Goal: Information Seeking & Learning: Understand process/instructions

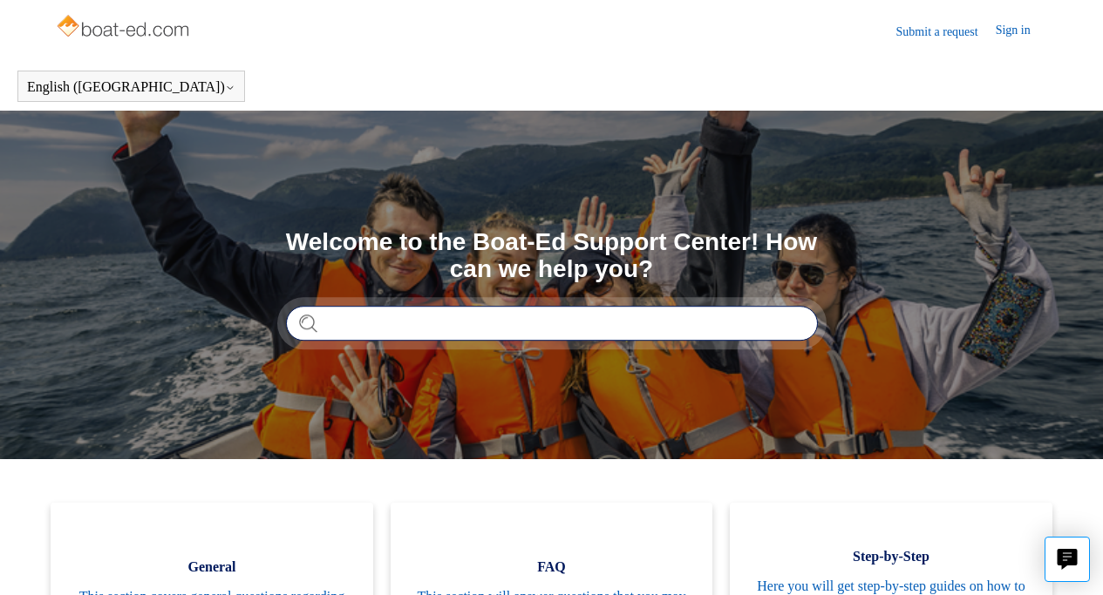
click at [363, 324] on input "Search" at bounding box center [552, 323] width 532 height 35
type input "**********"
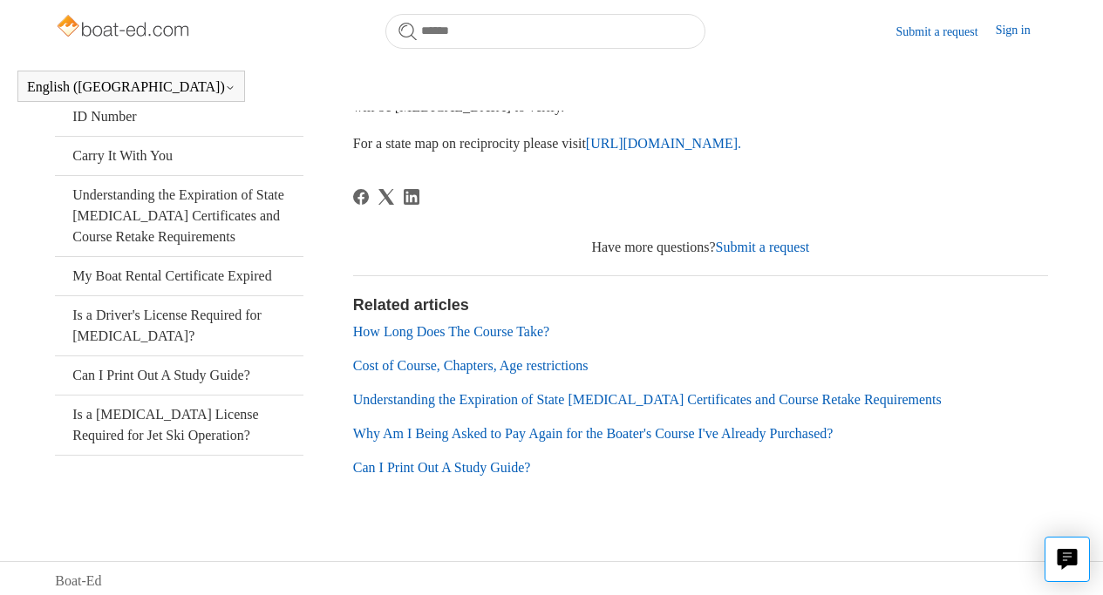
scroll to position [428, 0]
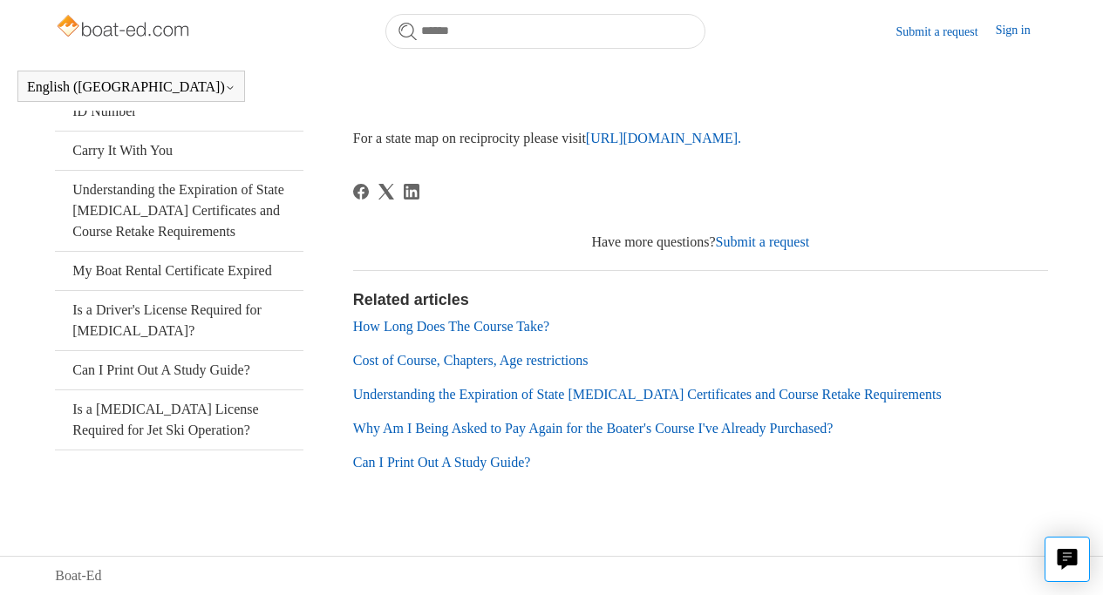
click at [661, 398] on link "Understanding the Expiration of State Boating Certificates and Course Retake Re…" at bounding box center [647, 394] width 588 height 15
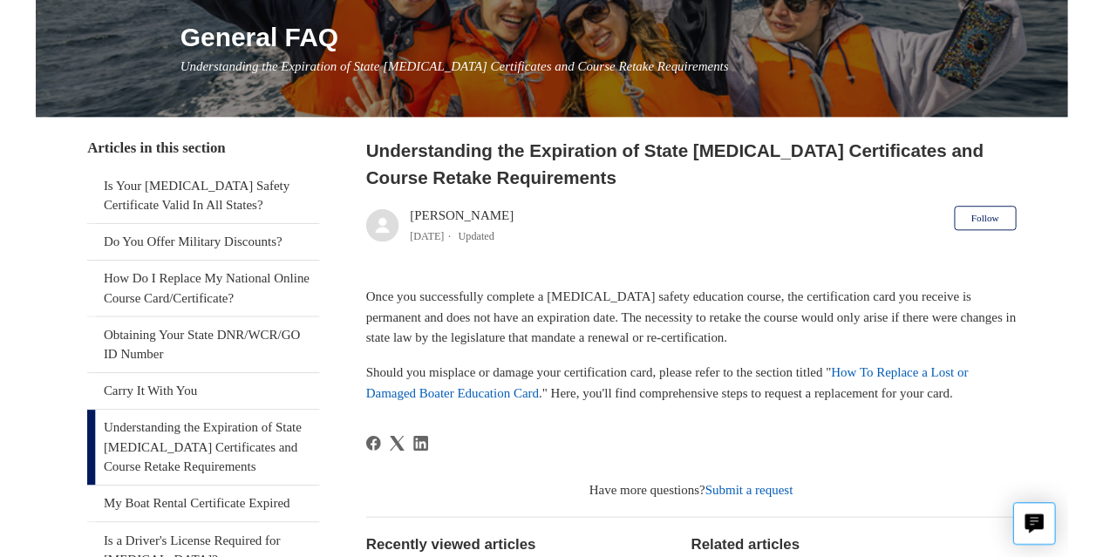
scroll to position [214, 0]
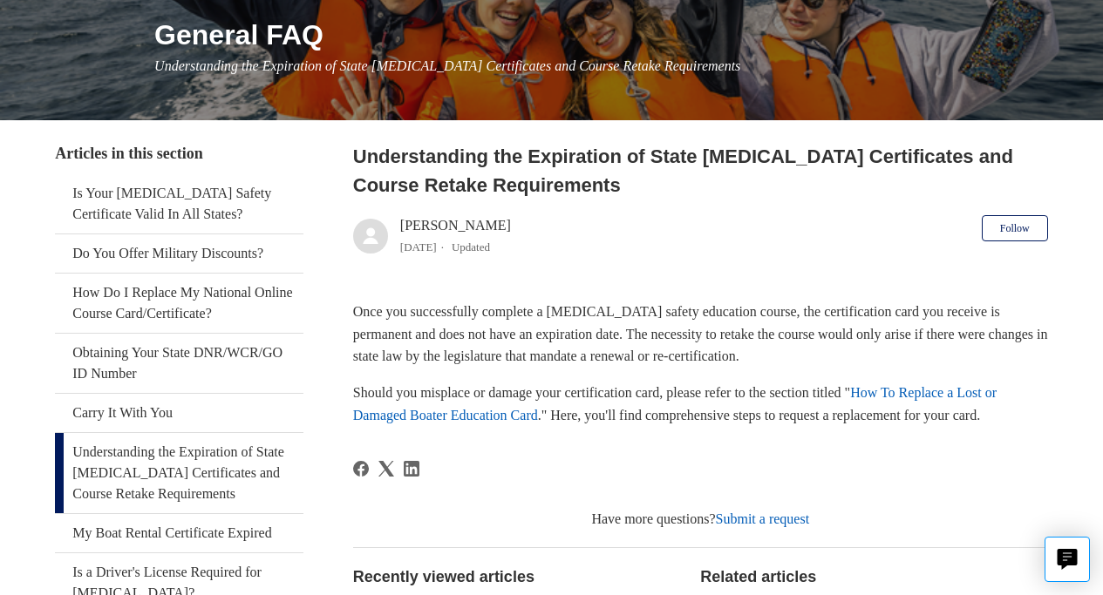
click at [488, 413] on link "How To Replace a Lost or Damaged Boater Education Card" at bounding box center [674, 403] width 643 height 37
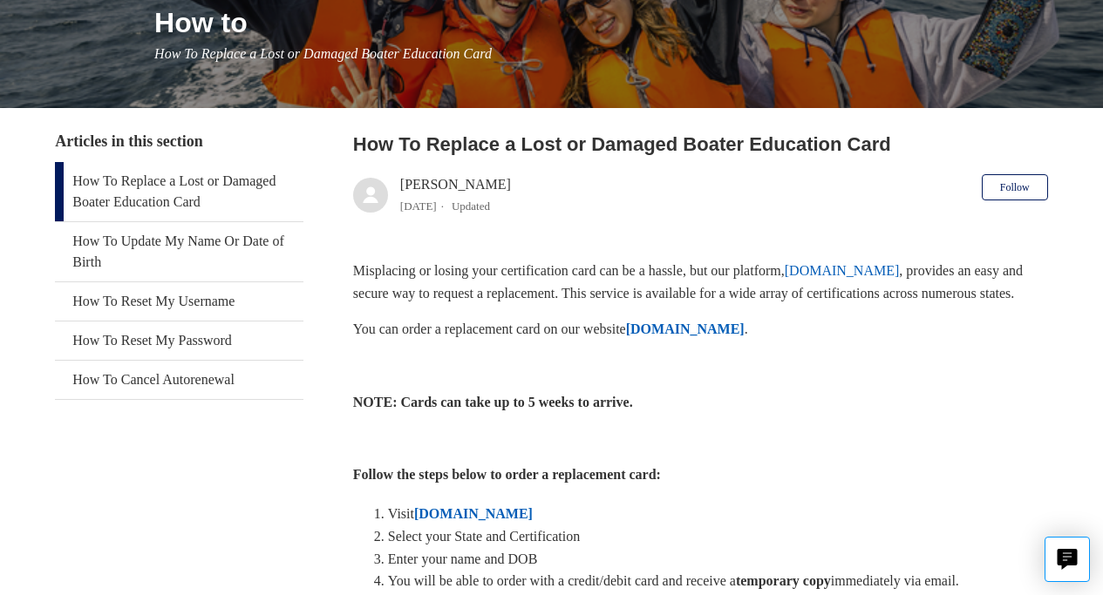
scroll to position [229, 0]
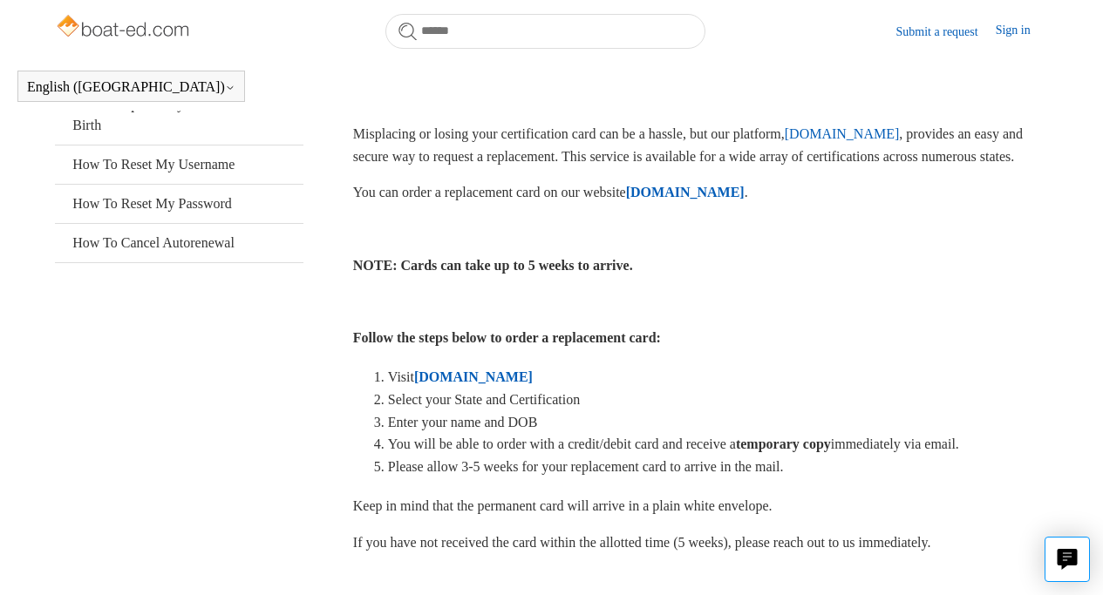
click at [516, 384] on strong "ILostMyCard.com" at bounding box center [473, 377] width 119 height 15
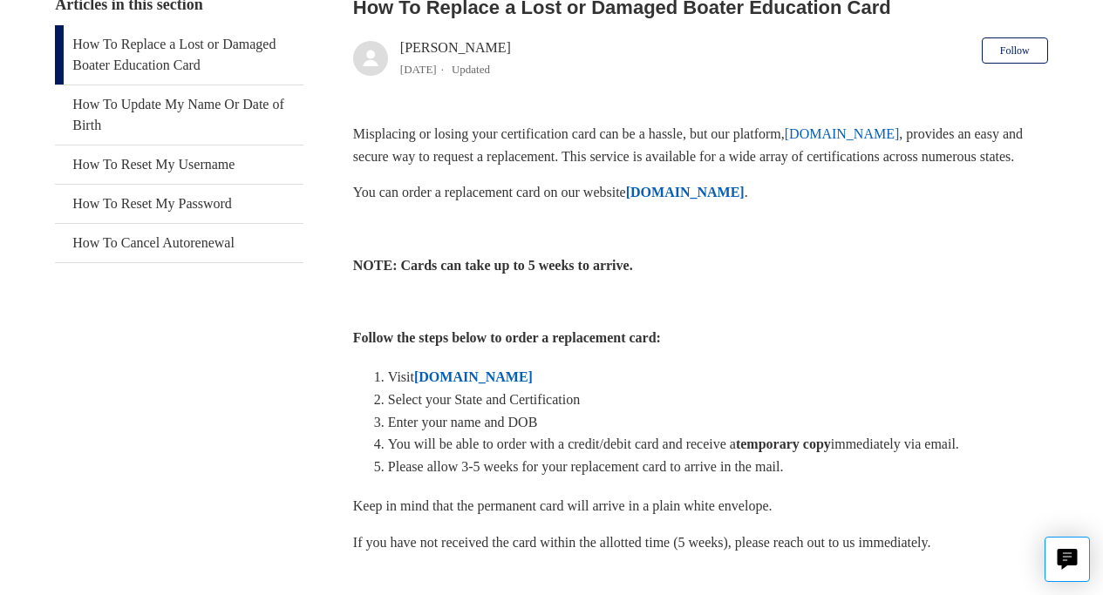
scroll to position [315, 0]
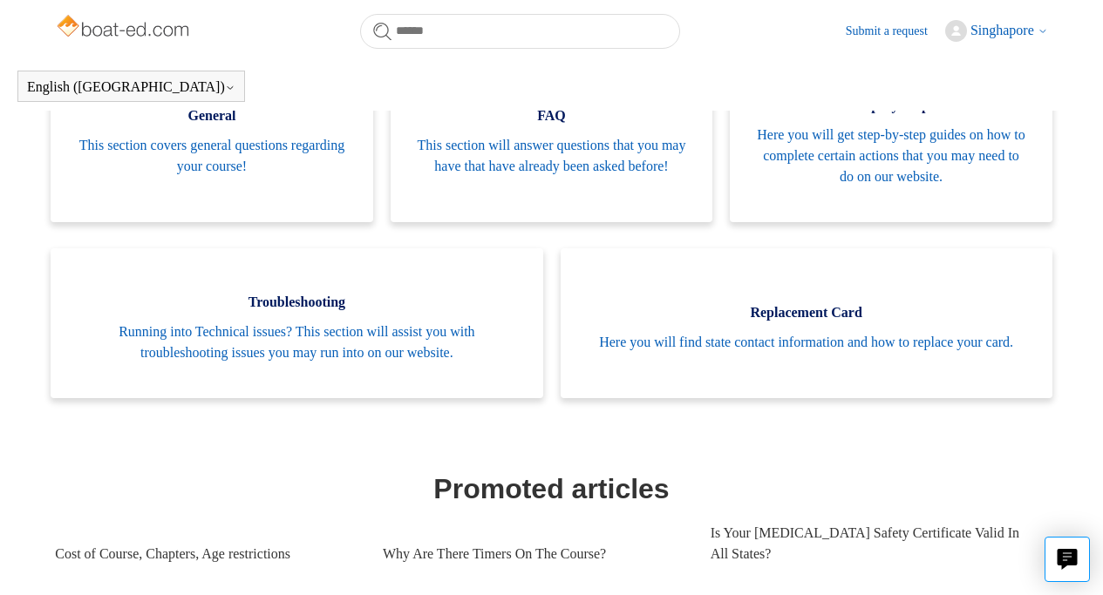
scroll to position [404, 0]
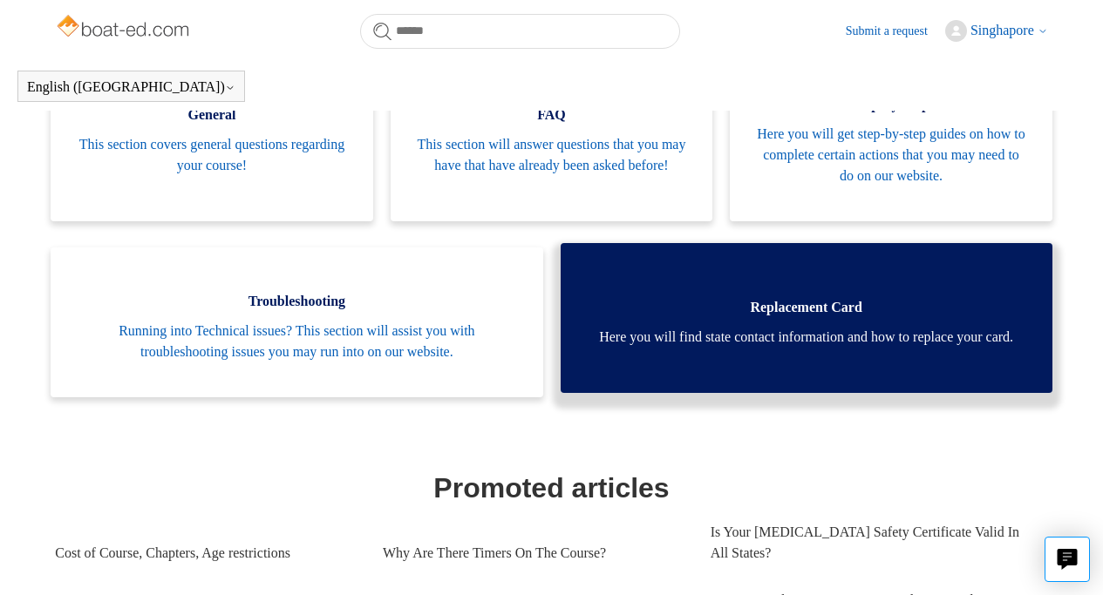
click at [836, 327] on span "Here you will find state contact information and how to replace your card." at bounding box center [806, 337] width 439 height 21
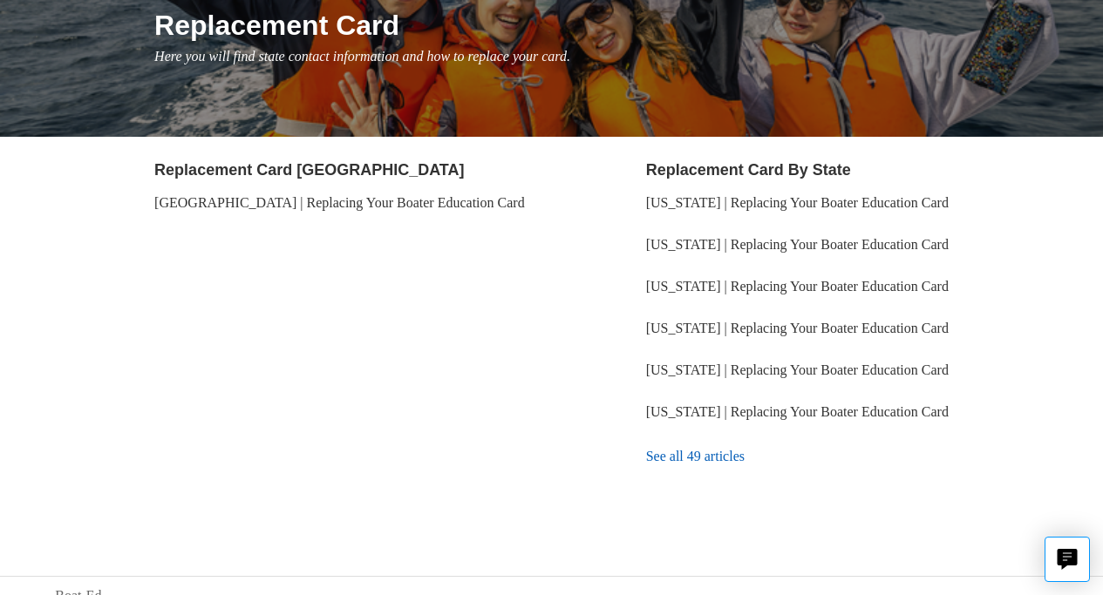
scroll to position [225, 0]
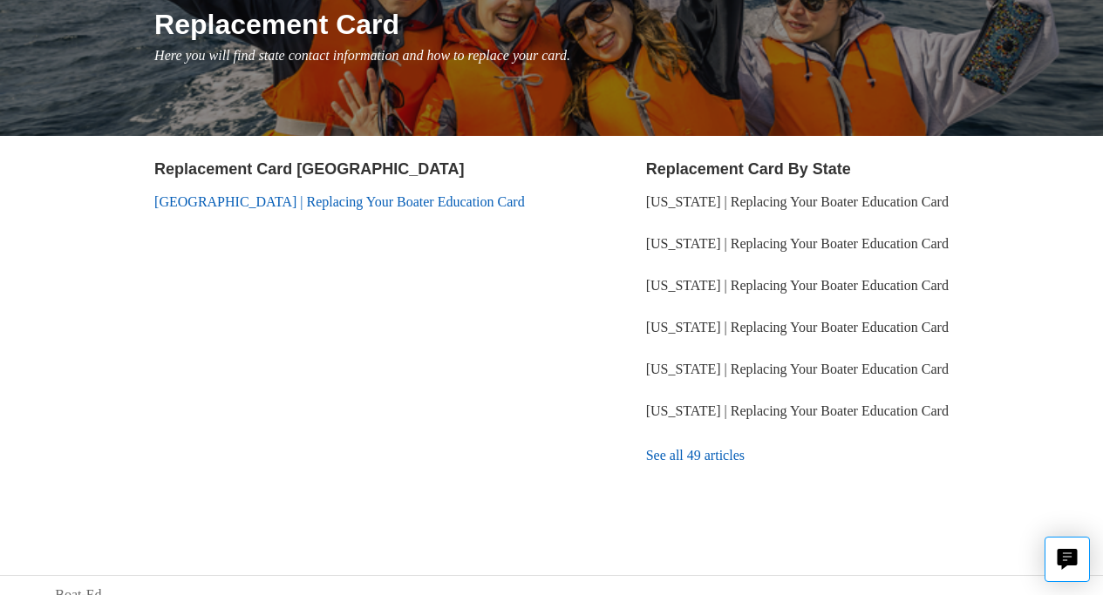
click at [333, 206] on link "[GEOGRAPHIC_DATA] | Replacing Your Boater Education Card" at bounding box center [339, 201] width 370 height 15
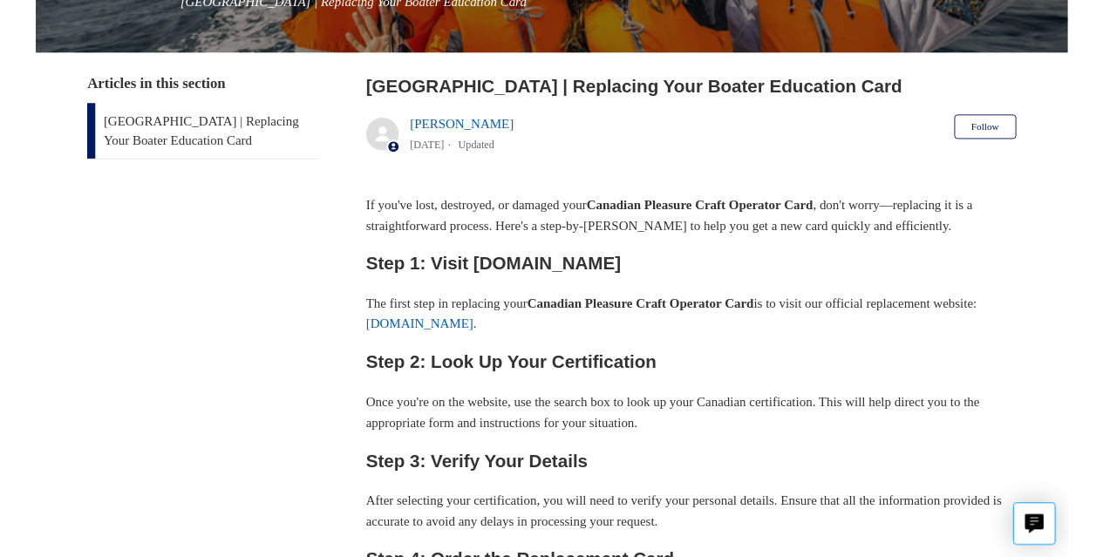
scroll to position [270, 0]
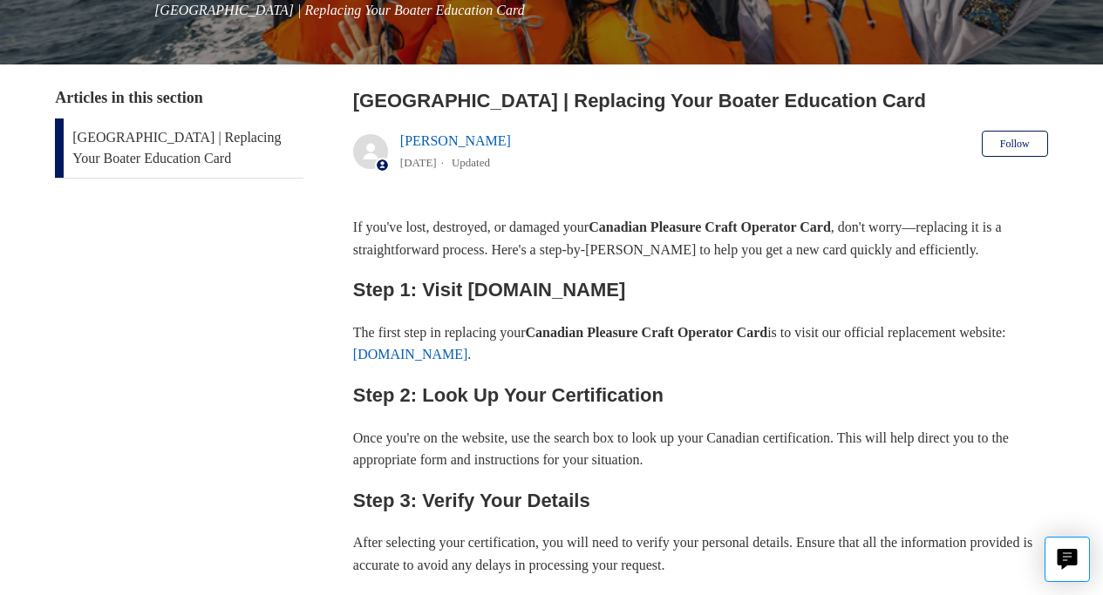
click at [468, 353] on link "[DOMAIN_NAME]" at bounding box center [410, 354] width 115 height 15
